Goal: Task Accomplishment & Management: Use online tool/utility

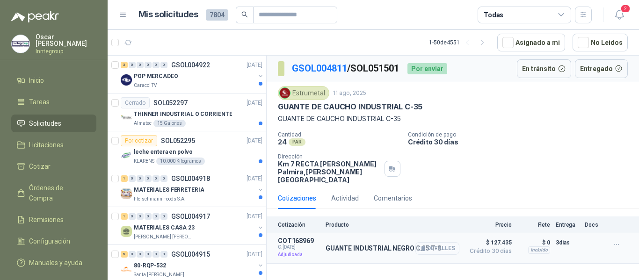
click at [427, 242] on button "Detalles" at bounding box center [437, 248] width 44 height 13
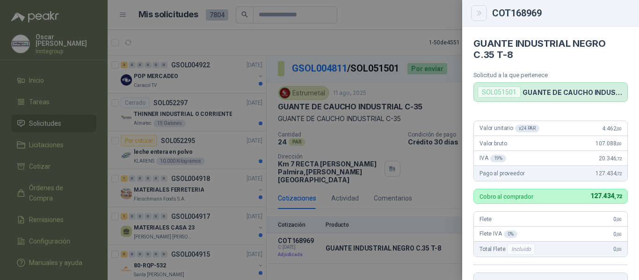
click at [480, 11] on icon "Close" at bounding box center [479, 13] width 8 height 8
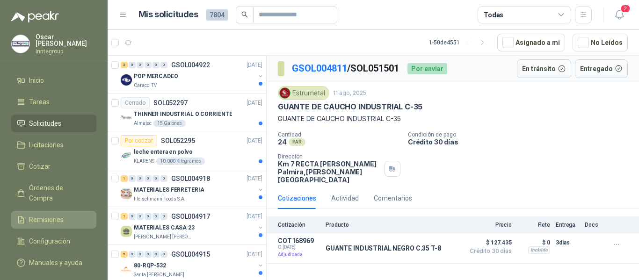
click at [45, 211] on link "Remisiones" at bounding box center [53, 220] width 85 height 18
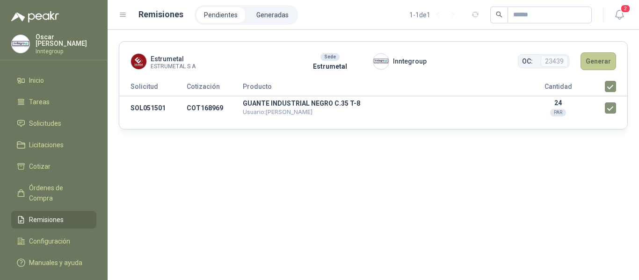
click at [606, 65] on button "Generar" at bounding box center [598, 61] width 36 height 18
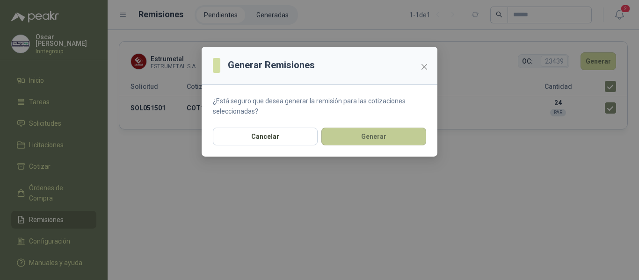
click at [368, 136] on button "Generar" at bounding box center [373, 137] width 105 height 18
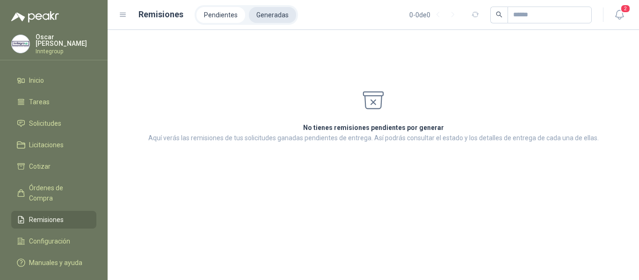
click at [260, 14] on li "Generadas" at bounding box center [272, 15] width 47 height 16
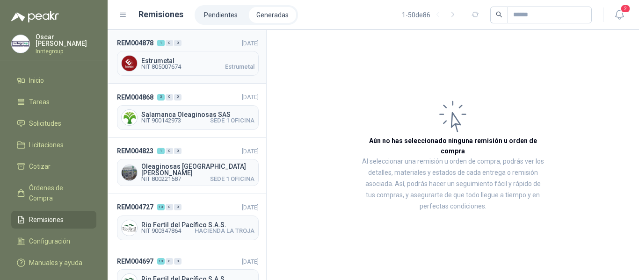
click at [186, 55] on div "Estrumetal NIT 805007674 Estrumetal" at bounding box center [188, 63] width 142 height 25
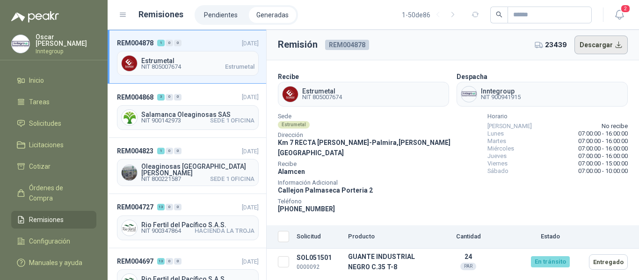
click at [587, 48] on button "Descargar" at bounding box center [601, 45] width 54 height 19
